Goal: Information Seeking & Learning: Learn about a topic

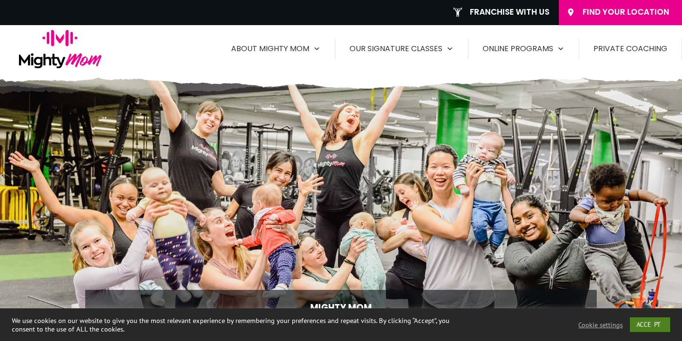
click at [650, 325] on link "ACCEPT" at bounding box center [650, 324] width 40 height 15
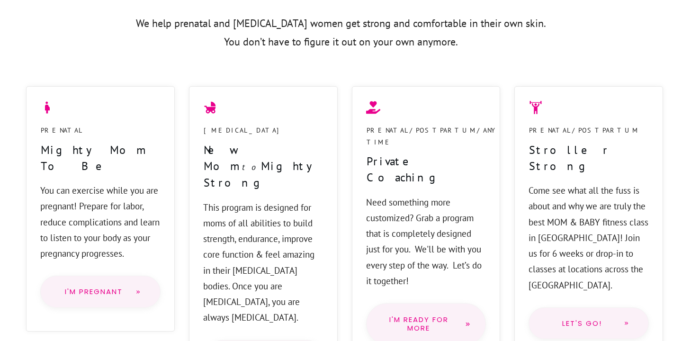
scroll to position [684, 0]
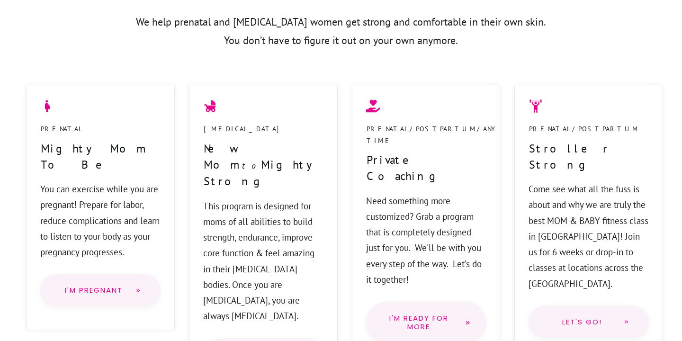
click at [114, 287] on span "I'm Pregnant" at bounding box center [94, 291] width 68 height 8
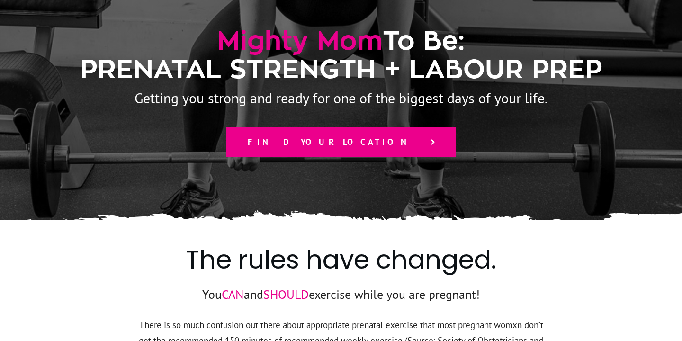
scroll to position [138, 0]
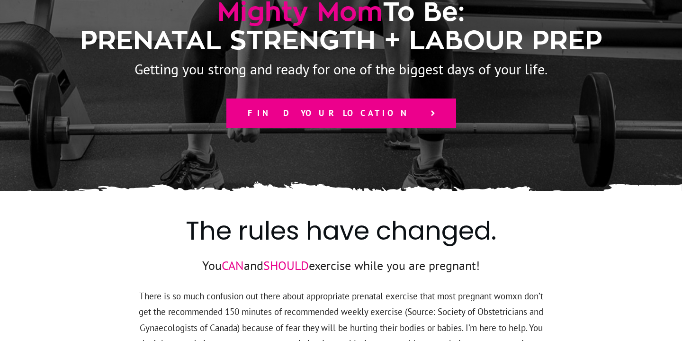
click at [347, 108] on span "Find your location" at bounding box center [335, 113] width 174 height 10
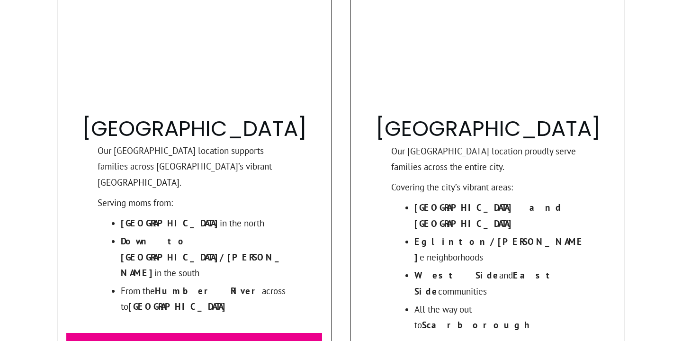
scroll to position [967, 0]
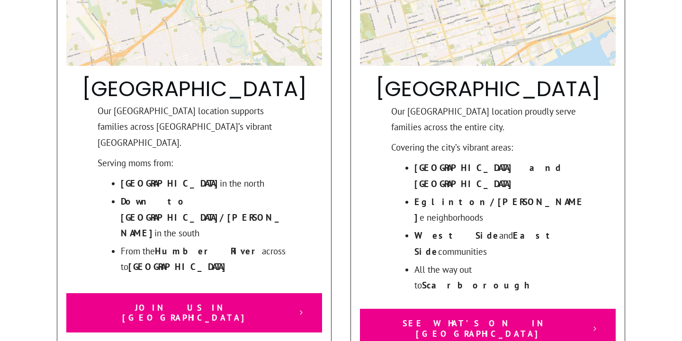
click at [460, 318] on span "See What’s On in Toronto" at bounding box center [480, 328] width 207 height 20
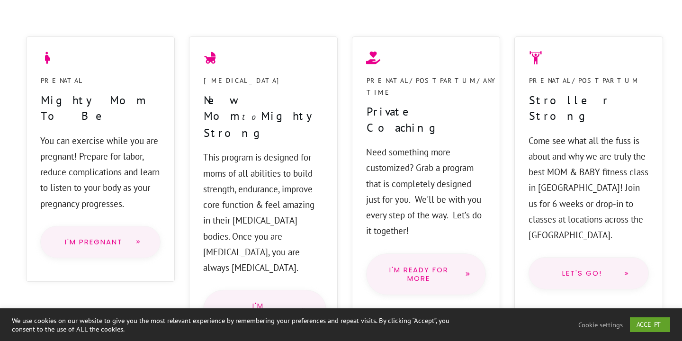
scroll to position [781, 0]
click at [83, 239] on span "I'm Pregnant" at bounding box center [94, 243] width 68 height 8
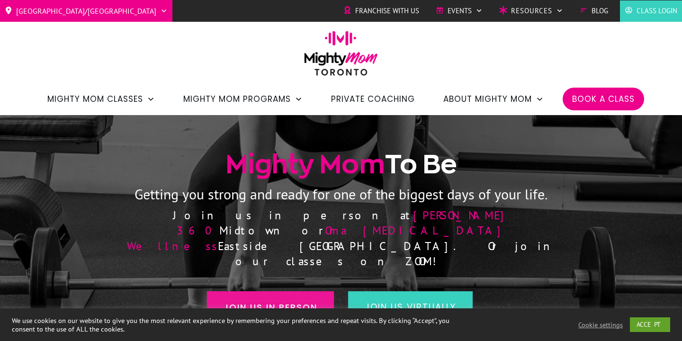
click at [304, 301] on span "Join us in person" at bounding box center [271, 307] width 94 height 13
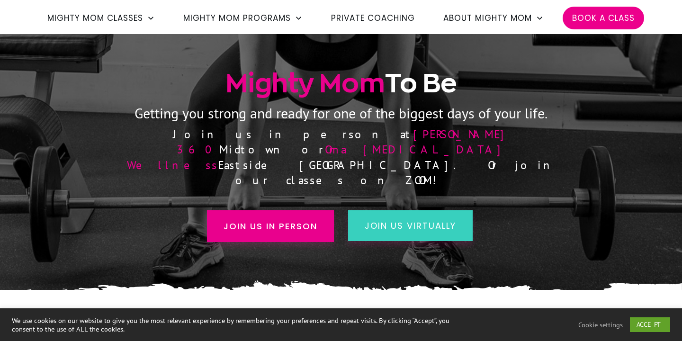
scroll to position [79, 0]
